Goal: Task Accomplishment & Management: Complete application form

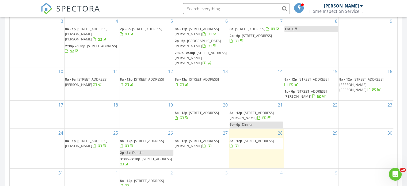
scroll to position [321, 0]
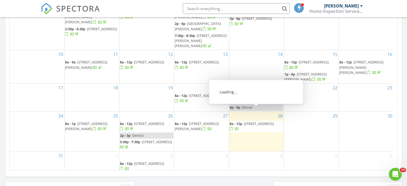
click at [258, 121] on span "[STREET_ADDRESS]" at bounding box center [259, 123] width 30 height 5
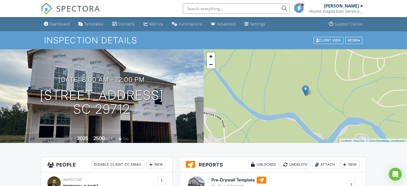
click at [64, 22] on div "Dashboard" at bounding box center [59, 24] width 20 height 5
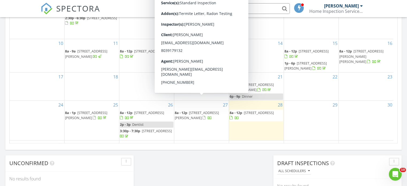
click at [196, 110] on span "546 Little Cove Lane, Lake Wylie 29710" at bounding box center [197, 115] width 44 height 10
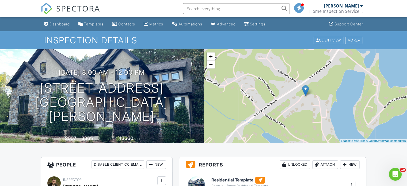
click at [58, 29] on link "Dashboard" at bounding box center [57, 24] width 30 height 10
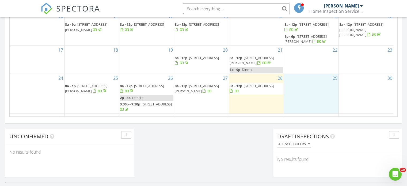
click at [313, 86] on div "29" at bounding box center [311, 94] width 55 height 40
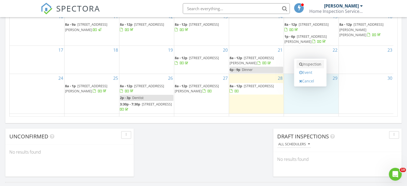
click at [310, 66] on link "Inspection" at bounding box center [310, 64] width 28 height 9
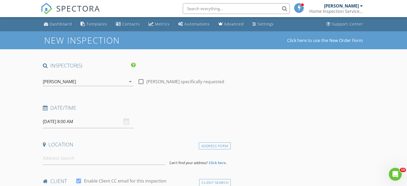
click at [73, 122] on input "08/29/2025 8:00 AM" at bounding box center [88, 121] width 91 height 13
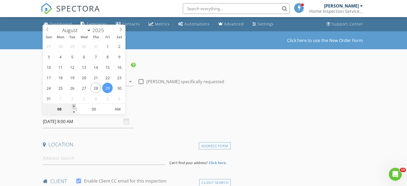
type input "08/29/2025 9:00 AM"
type input "09"
click at [75, 107] on span at bounding box center [74, 106] width 4 height 5
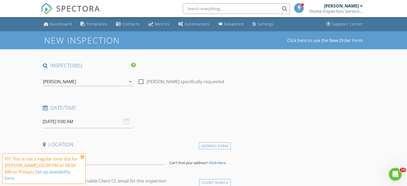
click at [82, 159] on icon at bounding box center [82, 157] width 4 height 4
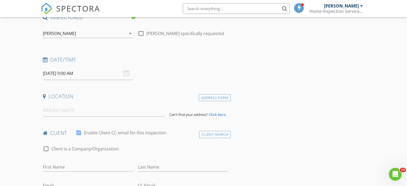
scroll to position [53, 0]
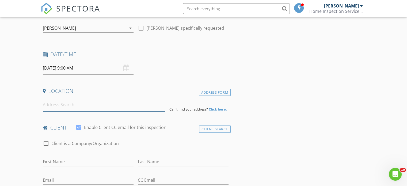
click at [112, 105] on input at bounding box center [104, 104] width 122 height 13
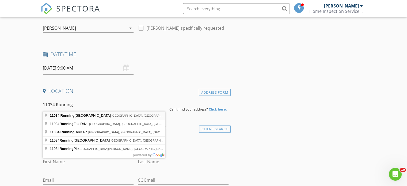
type input "11034 Running Ridge Road, Charlotte, NC, USA"
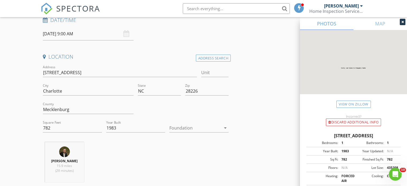
scroll to position [107, 0]
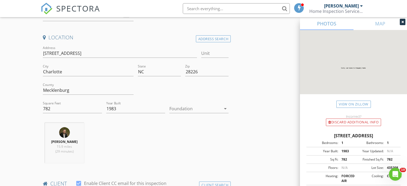
click at [203, 110] on div at bounding box center [195, 108] width 52 height 9
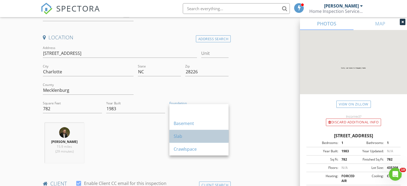
drag, startPoint x: 178, startPoint y: 134, endPoint x: 198, endPoint y: 123, distance: 23.1
click at [178, 134] on div "Slab" at bounding box center [198, 136] width 51 height 6
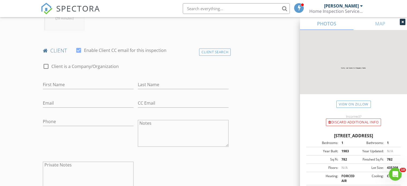
scroll to position [241, 0]
click at [93, 82] on input "First Name" at bounding box center [88, 83] width 91 height 9
click at [52, 84] on input "First Name" at bounding box center [88, 83] width 91 height 9
type input "Giovanni"
click at [168, 84] on input "Last Name" at bounding box center [183, 83] width 91 height 9
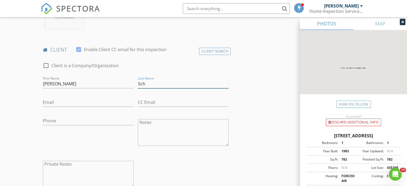
type input "Schiavone"
click at [72, 102] on input "Email" at bounding box center [88, 102] width 91 height 9
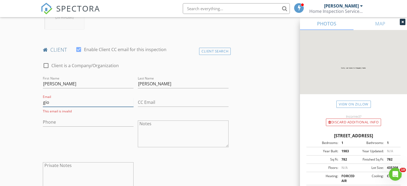
type input "gioschi2584@gmail.com"
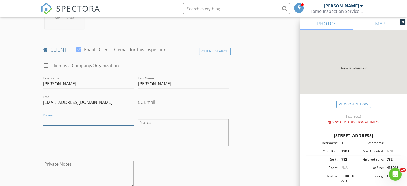
click at [88, 119] on input "Phone" at bounding box center [88, 120] width 91 height 9
type input "336-251-4930"
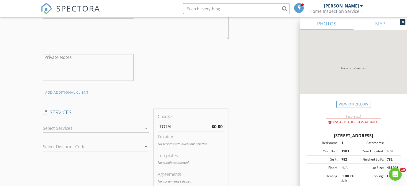
scroll to position [348, 0]
click at [134, 129] on div at bounding box center [92, 128] width 99 height 9
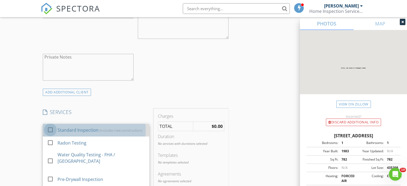
click at [51, 129] on div at bounding box center [50, 129] width 9 height 9
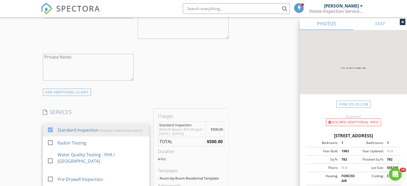
click at [267, 87] on div "INSPECTOR(S) check_box Kevin Stevens PRIMARY Kevin Stevens arrow_drop_down chec…" at bounding box center [203, 156] width 325 height 885
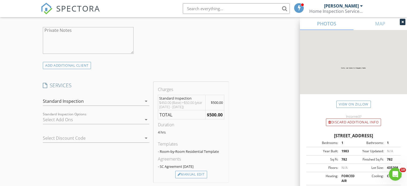
scroll to position [401, 0]
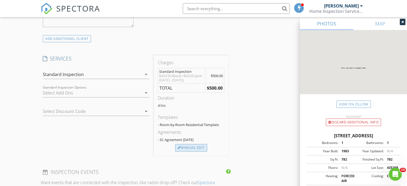
click at [187, 145] on div "Manual Edit" at bounding box center [191, 147] width 32 height 7
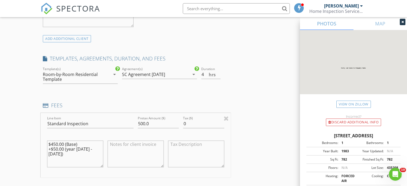
click at [169, 73] on div "SC Agreement [DATE]" at bounding box center [155, 74] width 67 height 9
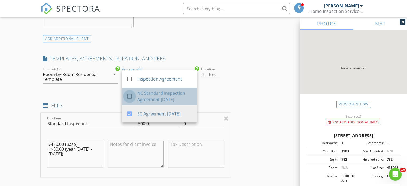
click at [129, 97] on div at bounding box center [129, 96] width 9 height 9
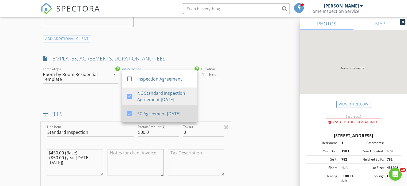
click at [129, 114] on div at bounding box center [129, 113] width 9 height 9
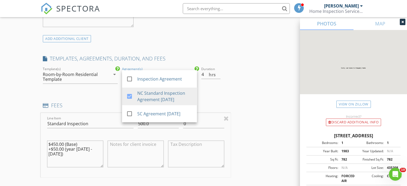
click at [262, 81] on div "INSPECTOR(S) check_box Kevin Stevens PRIMARY Kevin Stevens arrow_drop_down chec…" at bounding box center [203, 131] width 325 height 940
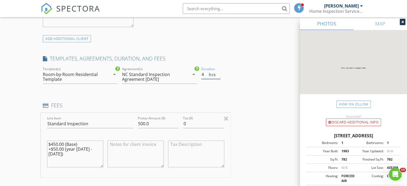
drag, startPoint x: 205, startPoint y: 76, endPoint x: 199, endPoint y: 77, distance: 6.0
click at [199, 77] on div "Duration 4 hrs" at bounding box center [215, 77] width 32 height 23
type input "3"
click at [246, 86] on div "INSPECTOR(S) check_box Kevin Stevens PRIMARY Kevin Stevens arrow_drop_down chec…" at bounding box center [203, 131] width 325 height 940
drag, startPoint x: 152, startPoint y: 123, endPoint x: 127, endPoint y: 121, distance: 24.7
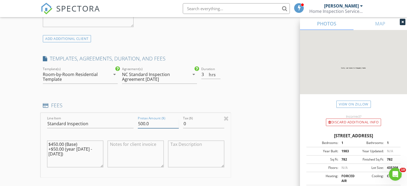
click at [127, 121] on div "Line Item Standard Inspection Pretax Amount ($) 500.0 Tax ($) 0 $450.00 (Base) …" at bounding box center [136, 145] width 190 height 64
type input "400.00"
click at [253, 100] on div "INSPECTOR(S) check_box Kevin Stevens PRIMARY Kevin Stevens arrow_drop_down chec…" at bounding box center [203, 131] width 325 height 940
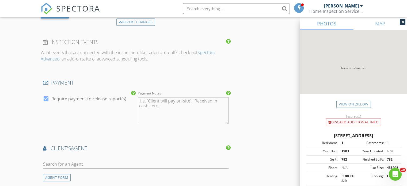
scroll to position [642, 0]
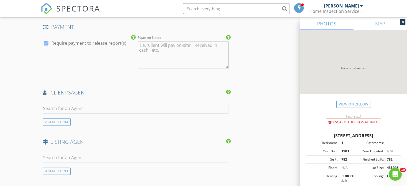
click at [176, 108] on input "text" at bounding box center [136, 108] width 186 height 9
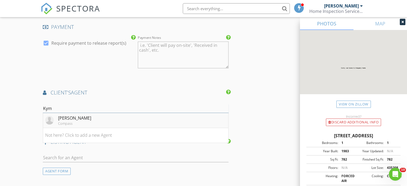
type input "Kym"
click at [167, 119] on li "Kym Gallo Compass" at bounding box center [135, 120] width 185 height 15
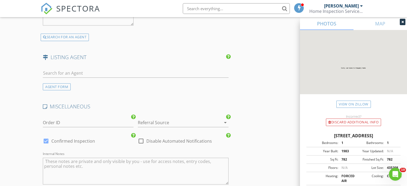
scroll to position [855, 0]
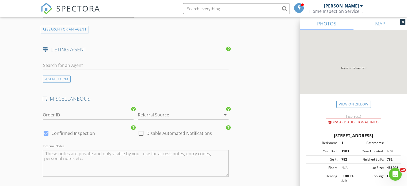
click at [215, 114] on div at bounding box center [217, 114] width 6 height 6
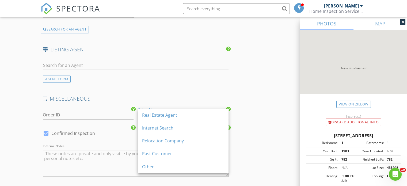
click at [188, 119] on div "Real Estate Agent" at bounding box center [183, 115] width 82 height 13
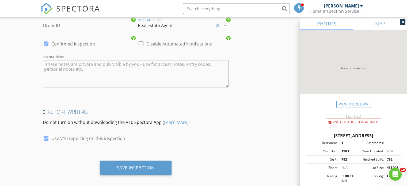
scroll to position [948, 0]
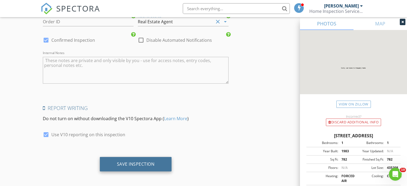
click at [157, 162] on div "Save Inspection" at bounding box center [136, 164] width 72 height 14
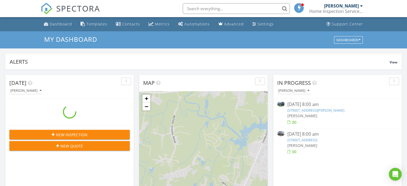
scroll to position [495, 415]
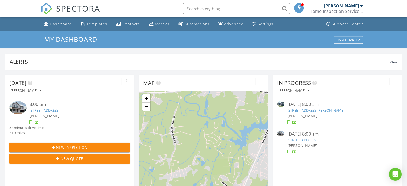
click at [197, 8] on input "text" at bounding box center [236, 8] width 107 height 11
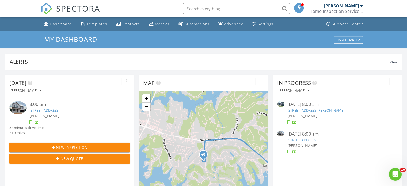
scroll to position [0, 0]
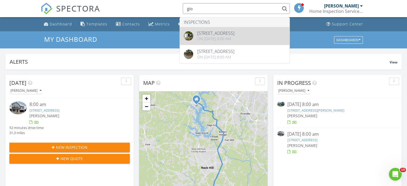
type input "gio"
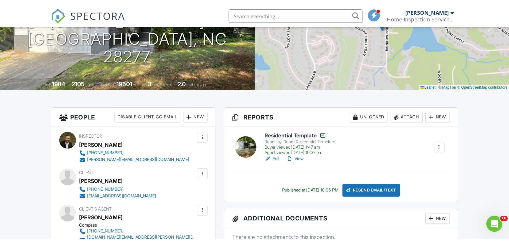
scroll to position [107, 0]
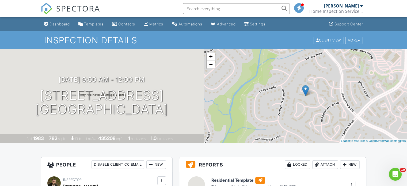
click at [63, 24] on div "Dashboard" at bounding box center [59, 24] width 20 height 5
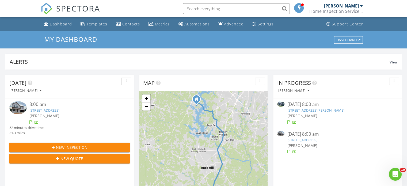
click at [156, 25] on div "Metrics" at bounding box center [162, 23] width 15 height 5
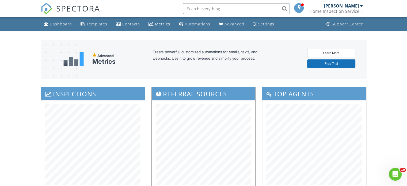
click at [58, 21] on div "Dashboard" at bounding box center [61, 23] width 22 height 5
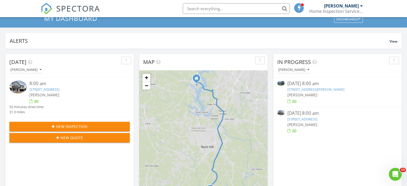
scroll to position [27, 0]
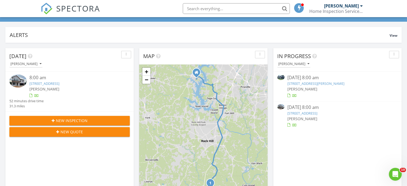
click at [333, 83] on link "546 Little Cove Lane, Lake Wylie, SC 29710" at bounding box center [315, 83] width 57 height 5
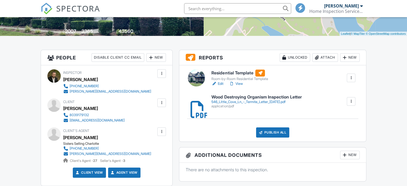
click at [233, 72] on h6 "Residential Template" at bounding box center [239, 73] width 56 height 7
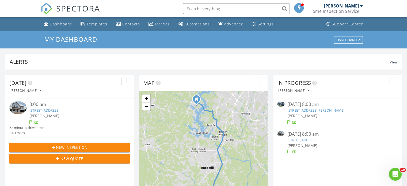
click at [164, 25] on div "Metrics" at bounding box center [162, 23] width 15 height 5
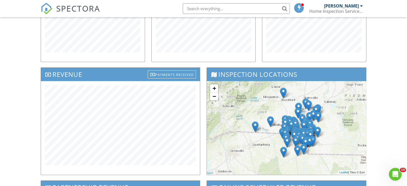
scroll to position [160, 0]
